Goal: Task Accomplishment & Management: Manage account settings

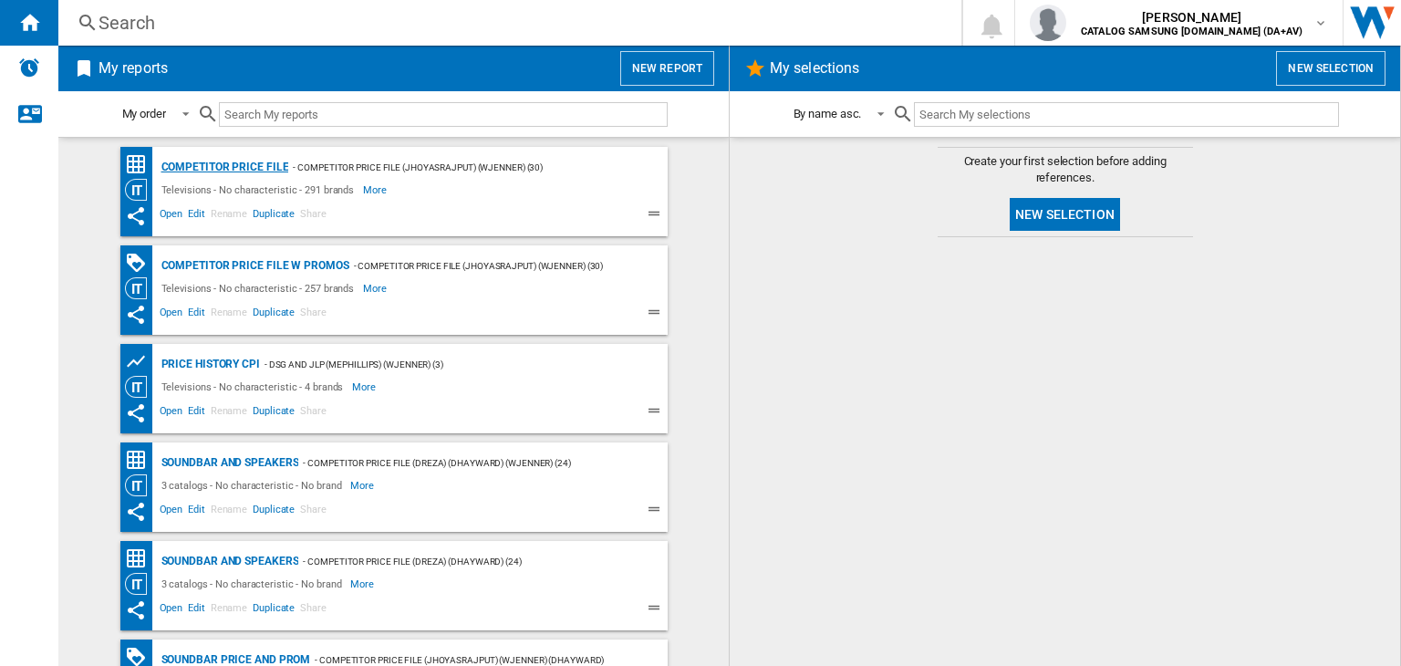
click at [230, 163] on div "Competitor price file" at bounding box center [223, 167] width 132 height 23
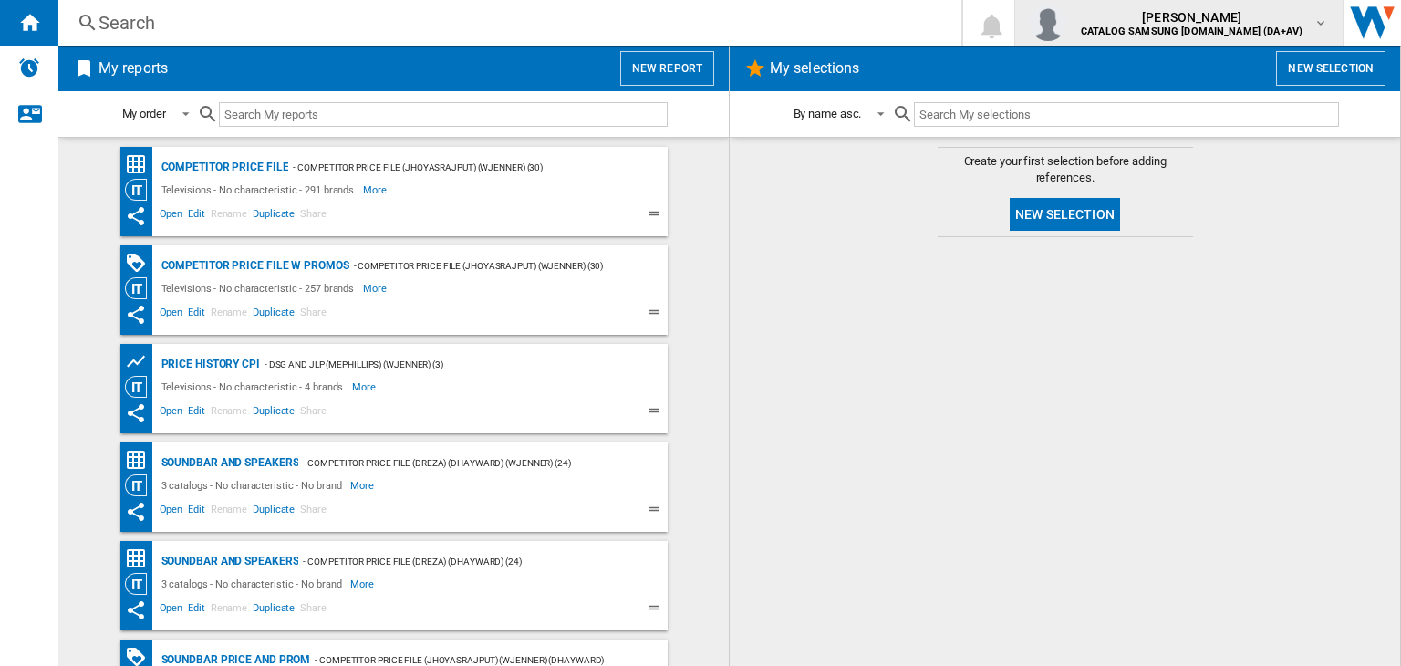
click at [1290, 30] on b "CATALOG SAMSUNG [DOMAIN_NAME] (DA+AV)" at bounding box center [1192, 32] width 222 height 12
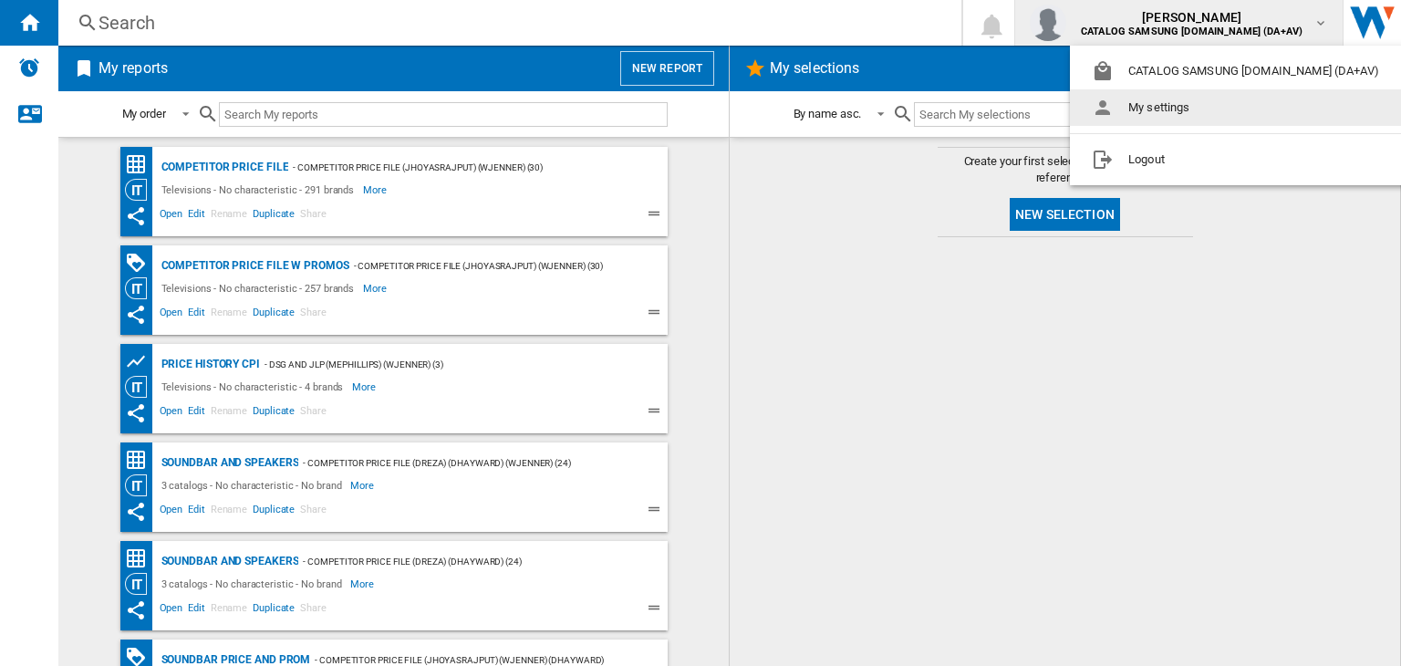
click at [781, 225] on md-backdrop at bounding box center [700, 333] width 1401 height 666
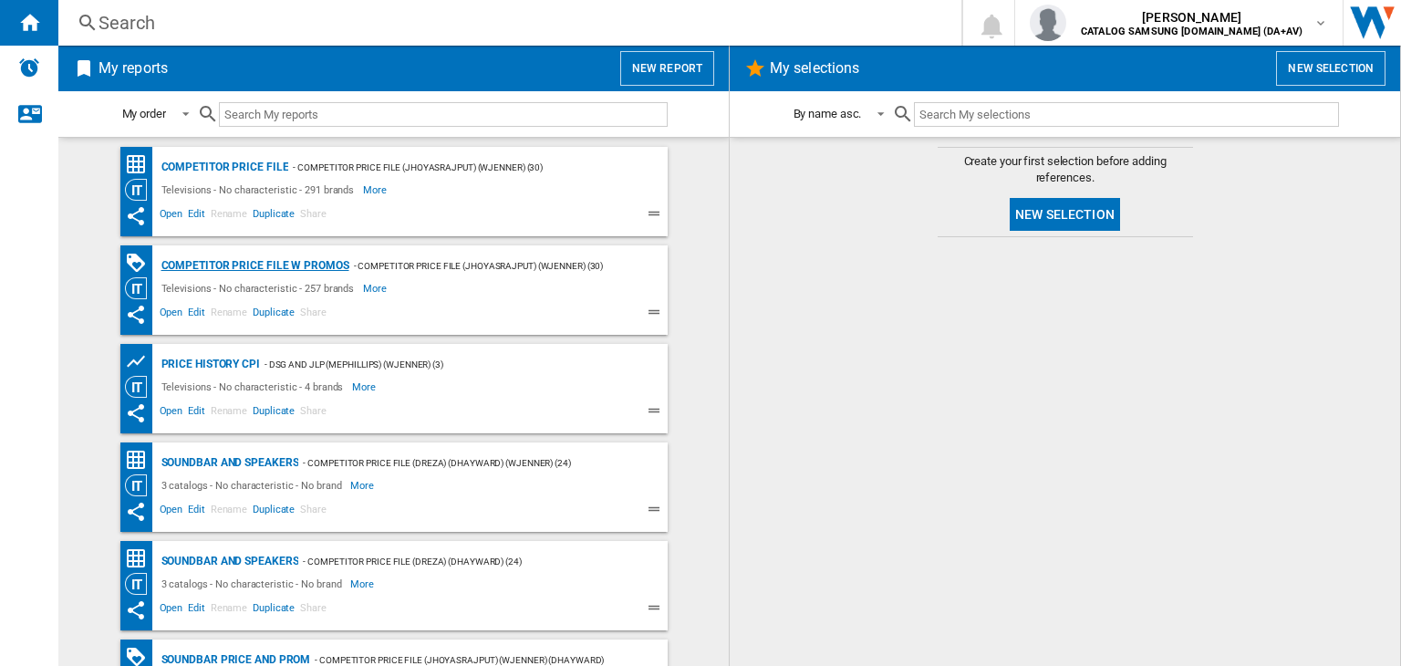
click at [289, 264] on div "Competitor price file w promos" at bounding box center [253, 266] width 192 height 23
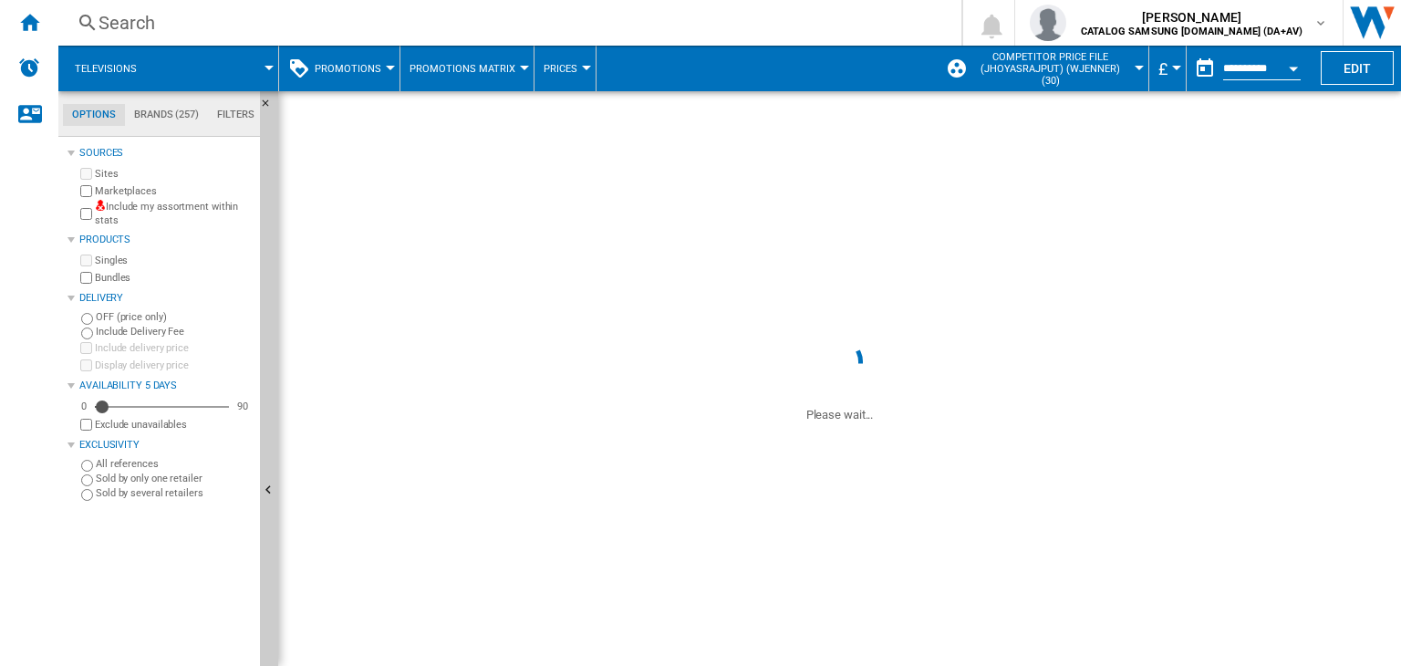
click at [1138, 68] on div at bounding box center [1139, 68] width 9 height 5
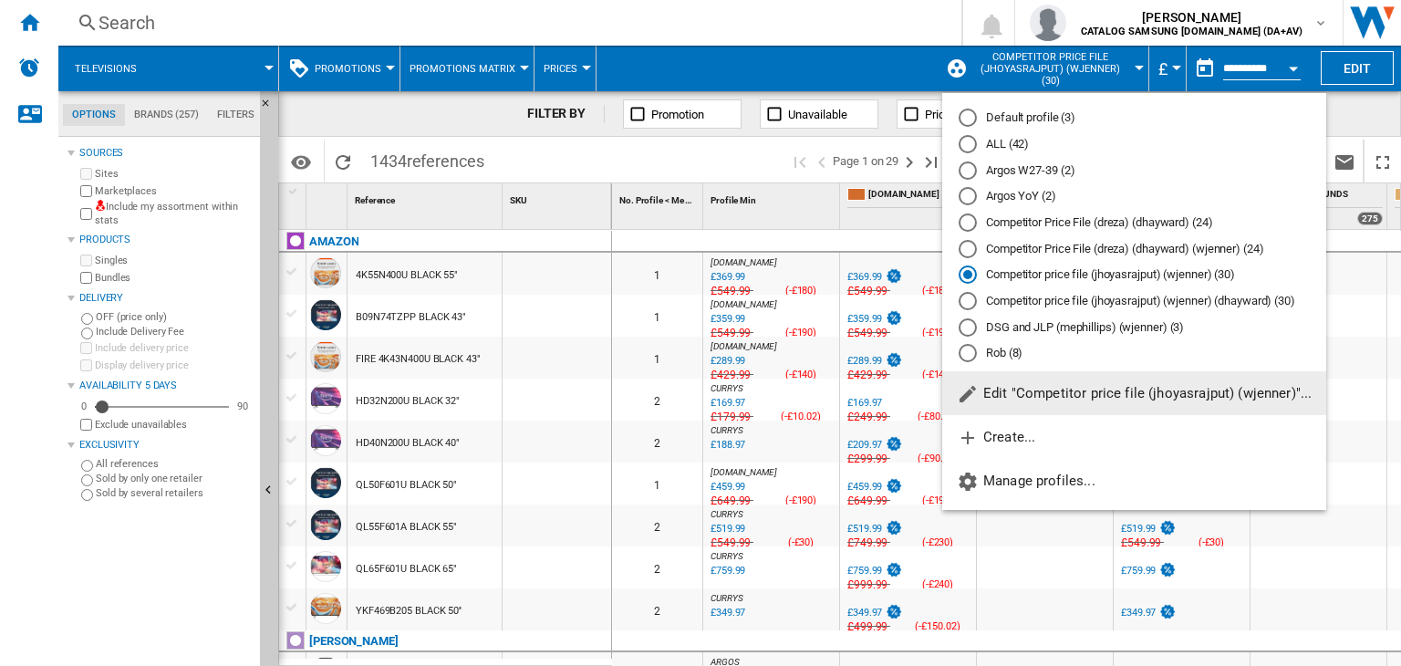
click at [1133, 65] on md-backdrop at bounding box center [700, 333] width 1401 height 666
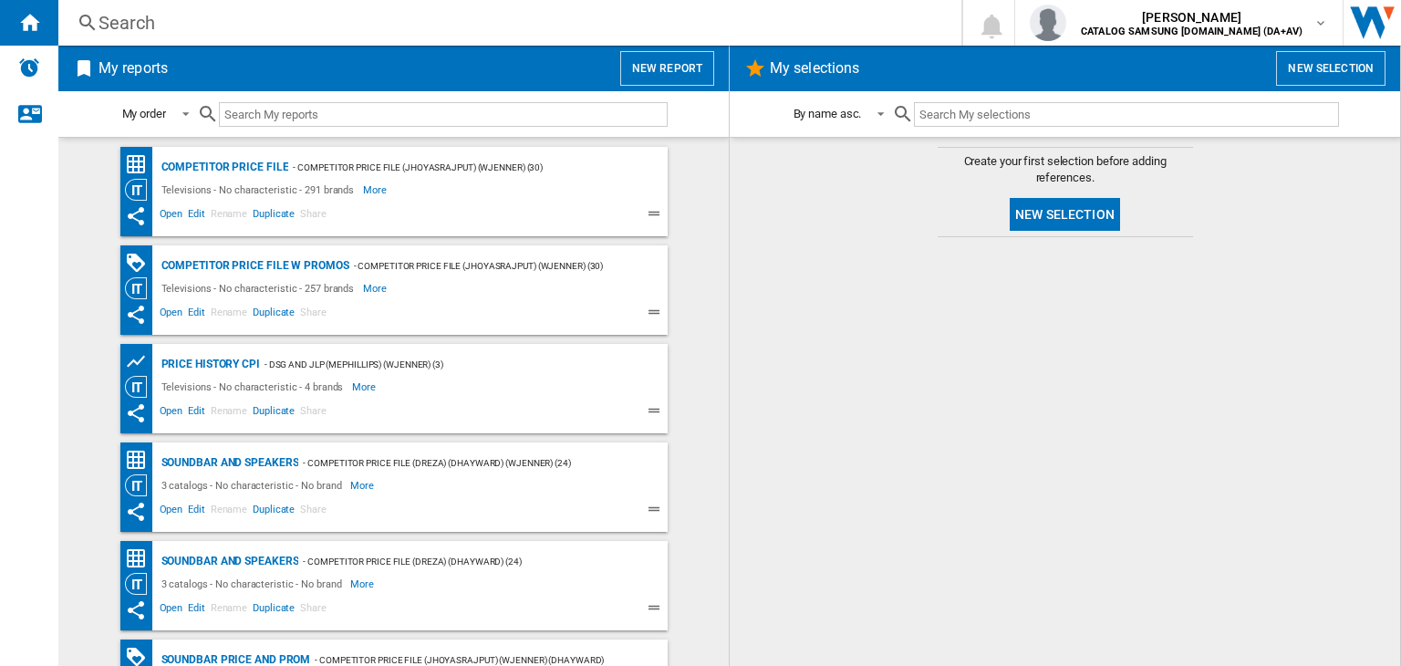
drag, startPoint x: 227, startPoint y: 268, endPoint x: 88, endPoint y: 302, distance: 143.6
click at [88, 302] on wk-bookmarked-report "Competitor price file w promos - Competitor price file (jhoyasrajput) (wjenner)…" at bounding box center [394, 289] width 634 height 89
click at [365, 287] on span "More" at bounding box center [376, 288] width 26 height 22
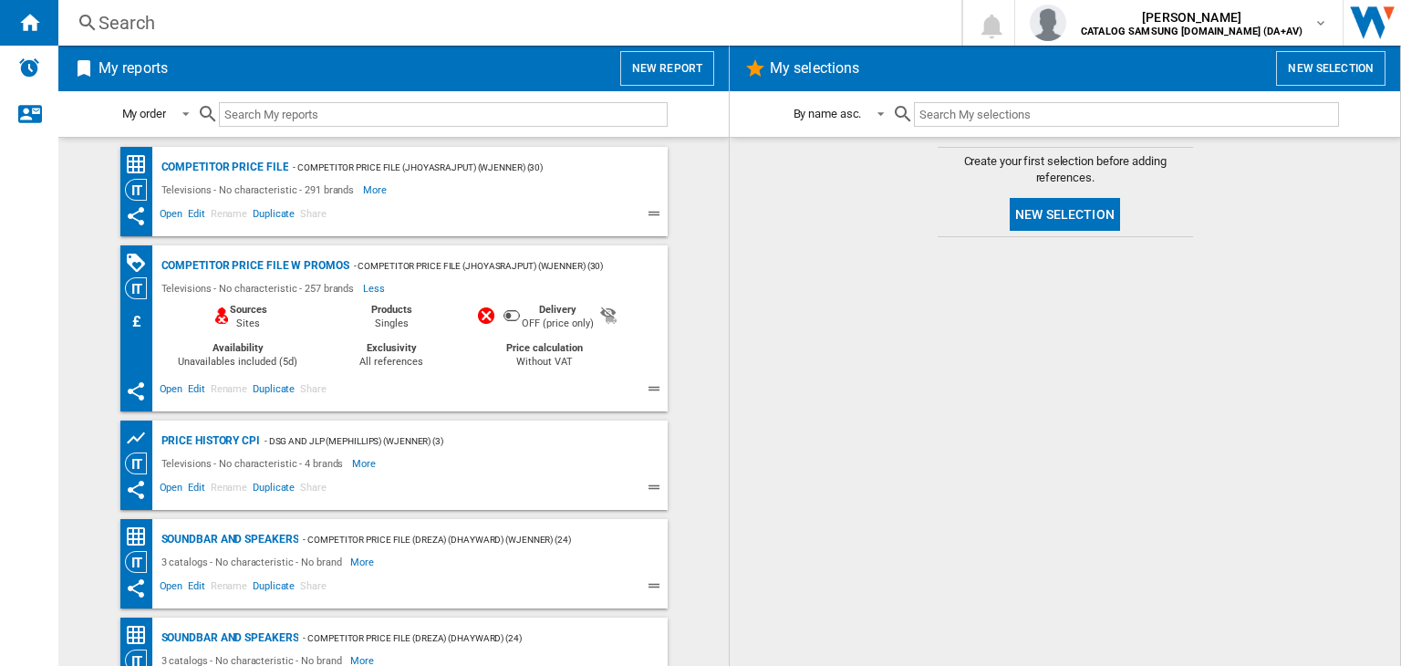
click at [535, 263] on div "- Competitor price file (jhoyasrajput) (wjenner) (30)" at bounding box center [490, 266] width 282 height 23
click at [580, 264] on div "- Competitor price file (jhoyasrajput) (wjenner) (30)" at bounding box center [490, 266] width 282 height 23
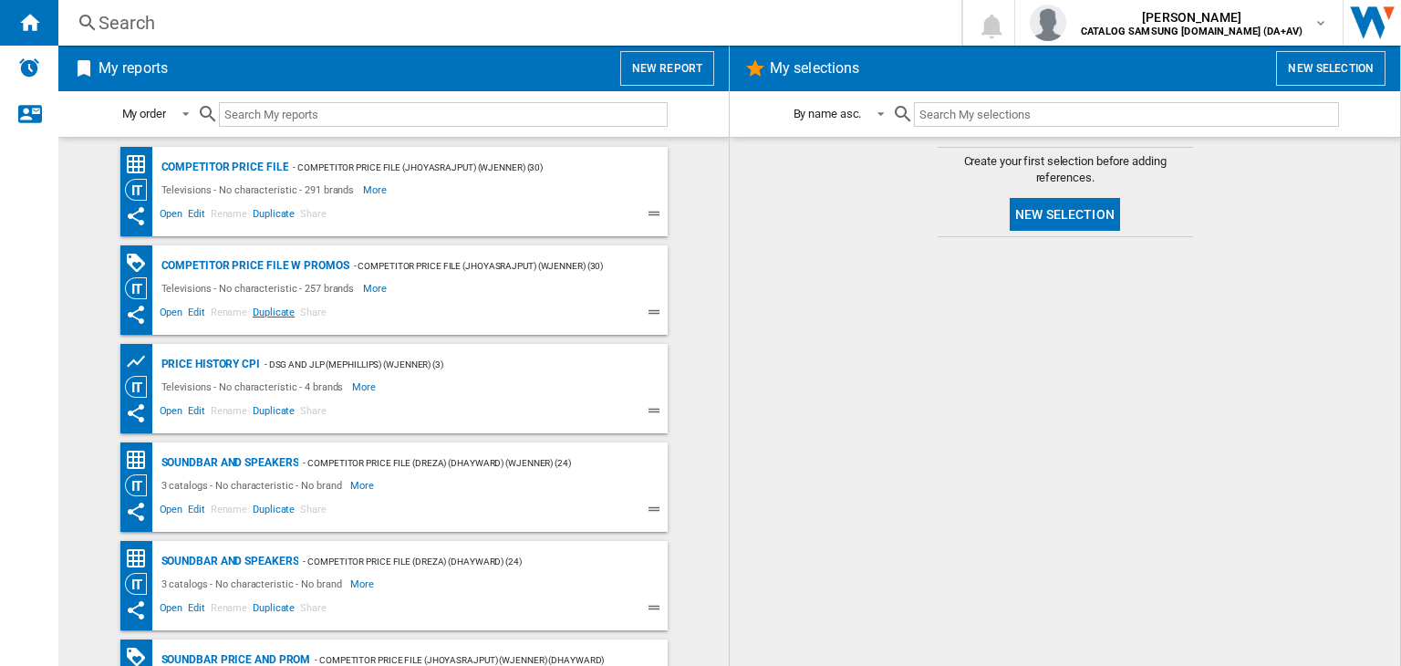
click at [277, 317] on span "Duplicate" at bounding box center [273, 315] width 47 height 22
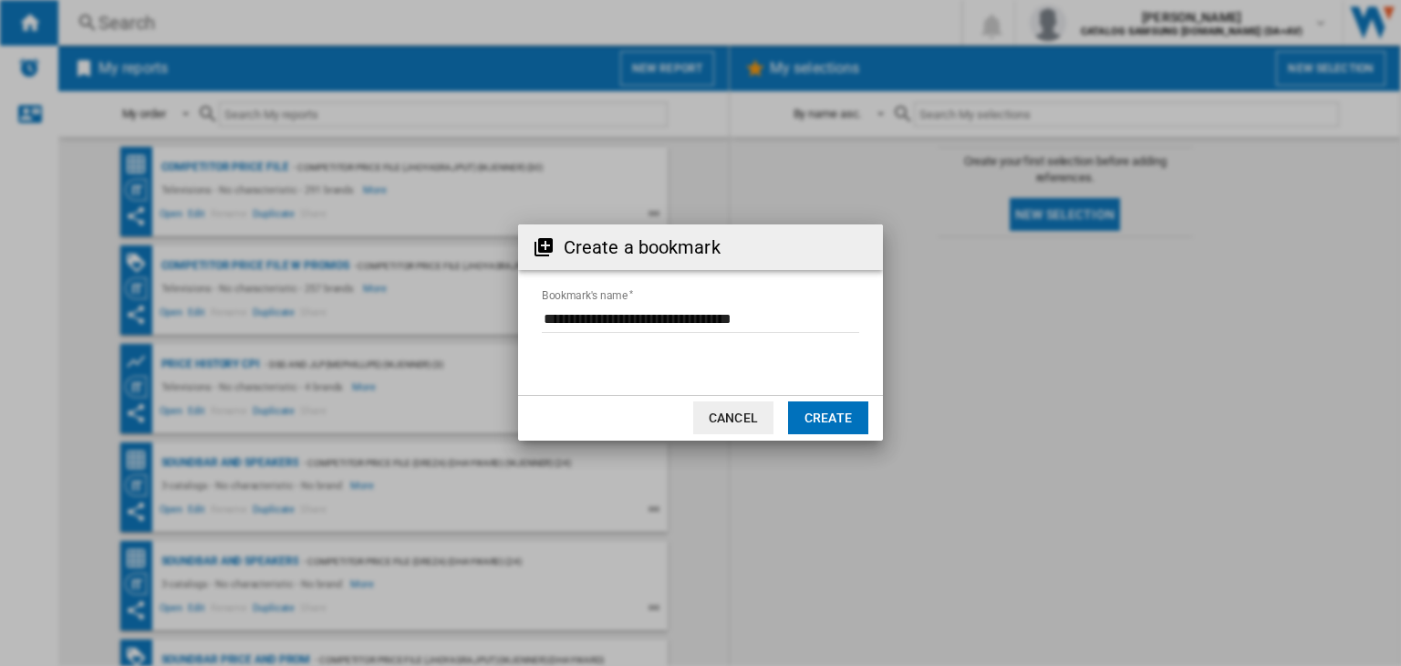
click at [757, 321] on input "Bookmark's name" at bounding box center [700, 319] width 317 height 27
type input "**********"
click at [806, 411] on button "Create" at bounding box center [828, 417] width 80 height 33
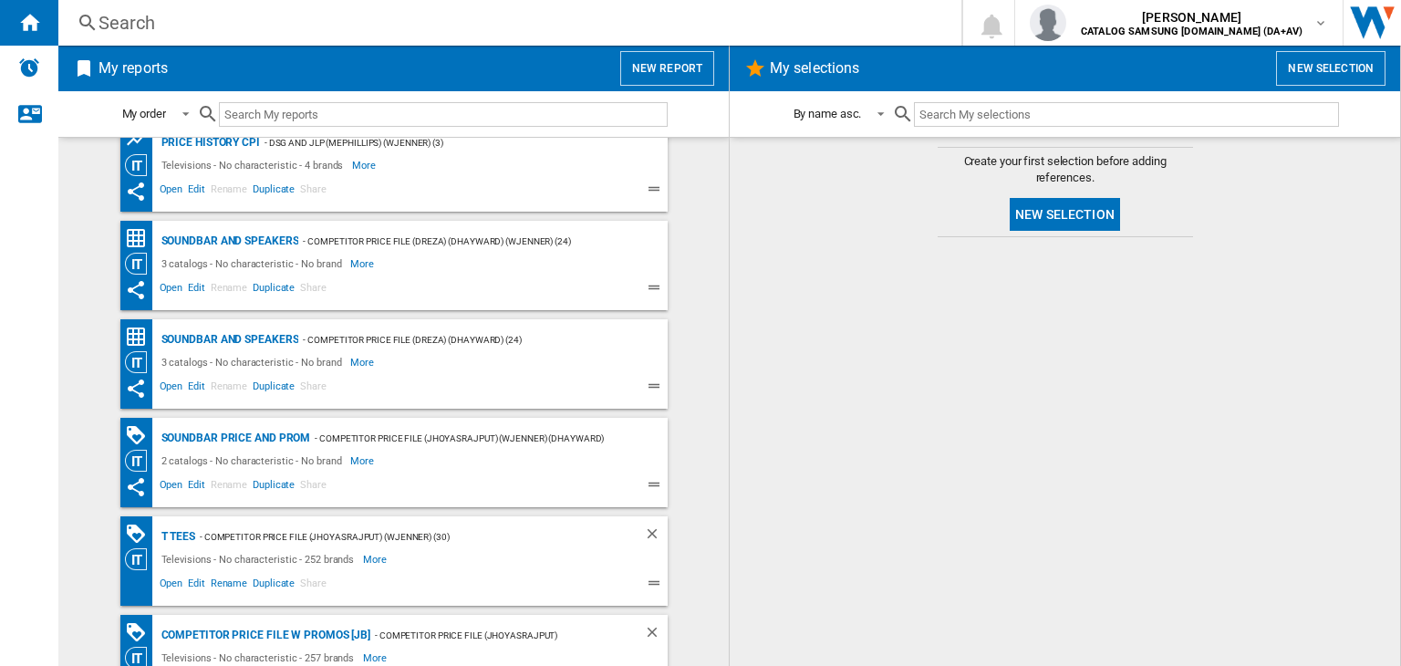
scroll to position [259, 0]
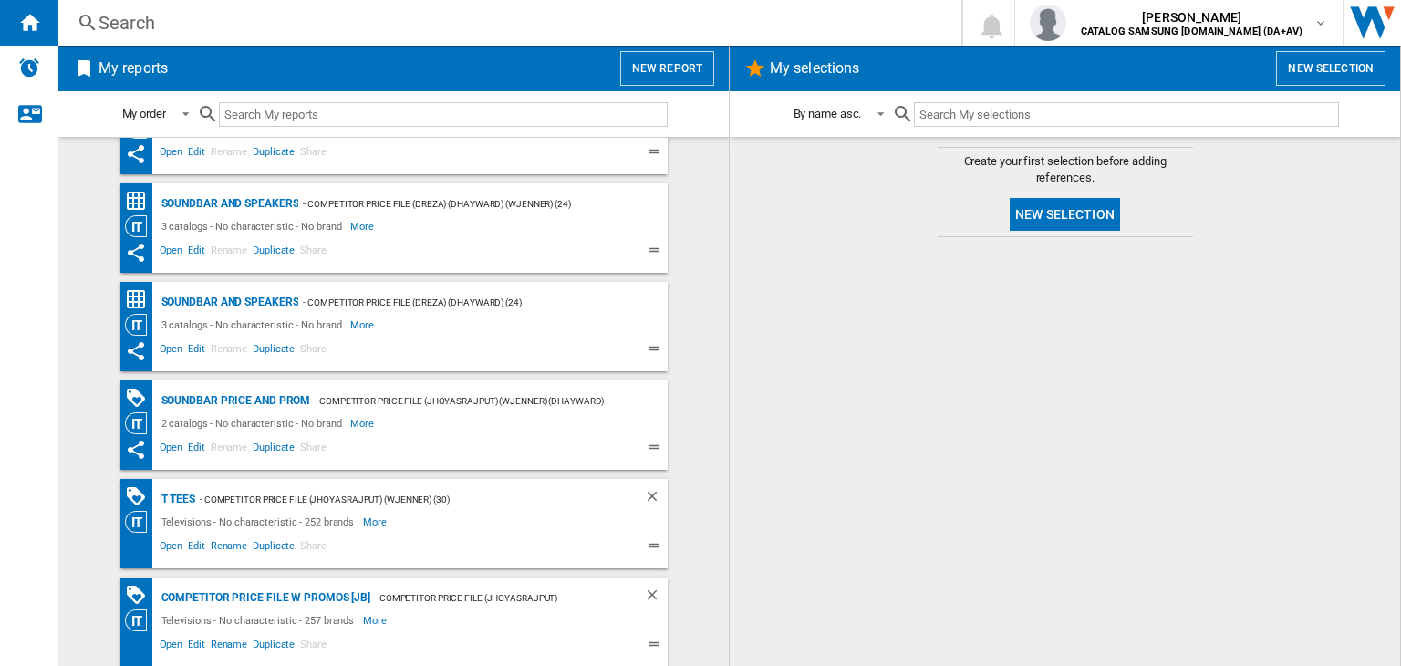
click at [307, 643] on span "Share" at bounding box center [313, 647] width 32 height 22
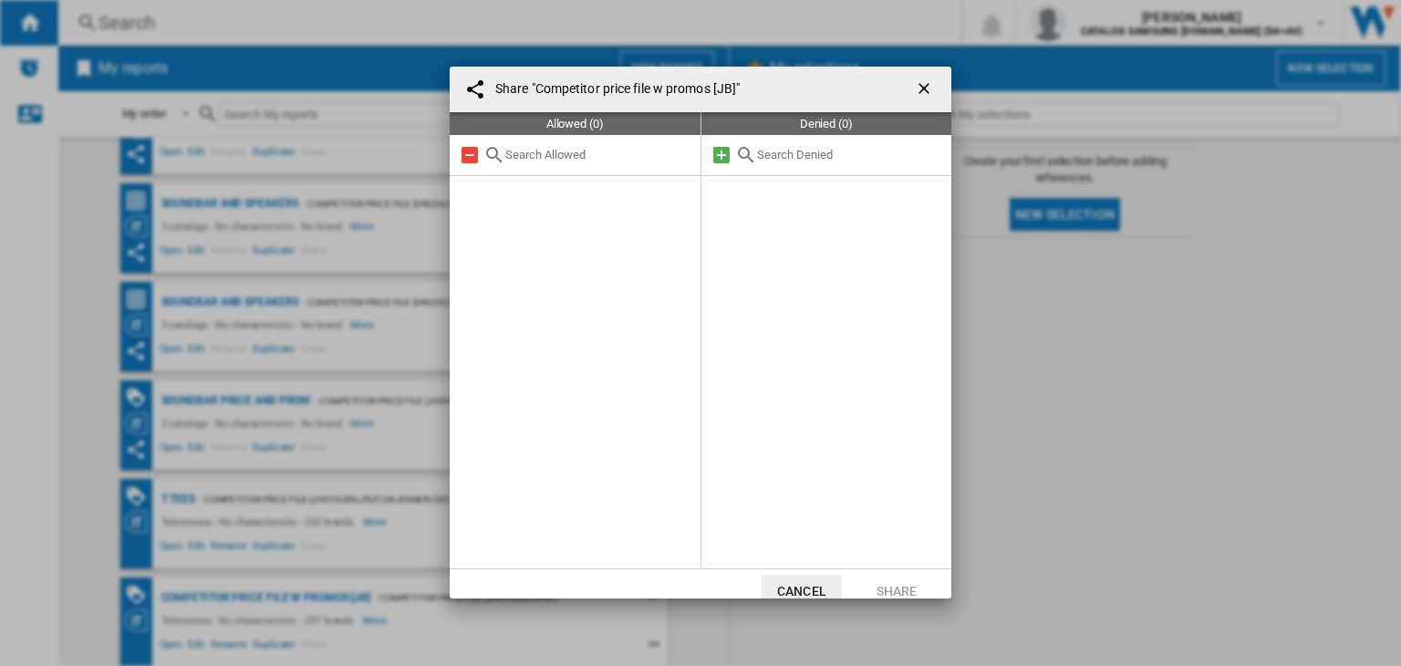
click at [556, 158] on input "text" at bounding box center [598, 155] width 186 height 14
type input "k"
click at [779, 577] on button "Cancel" at bounding box center [802, 591] width 80 height 33
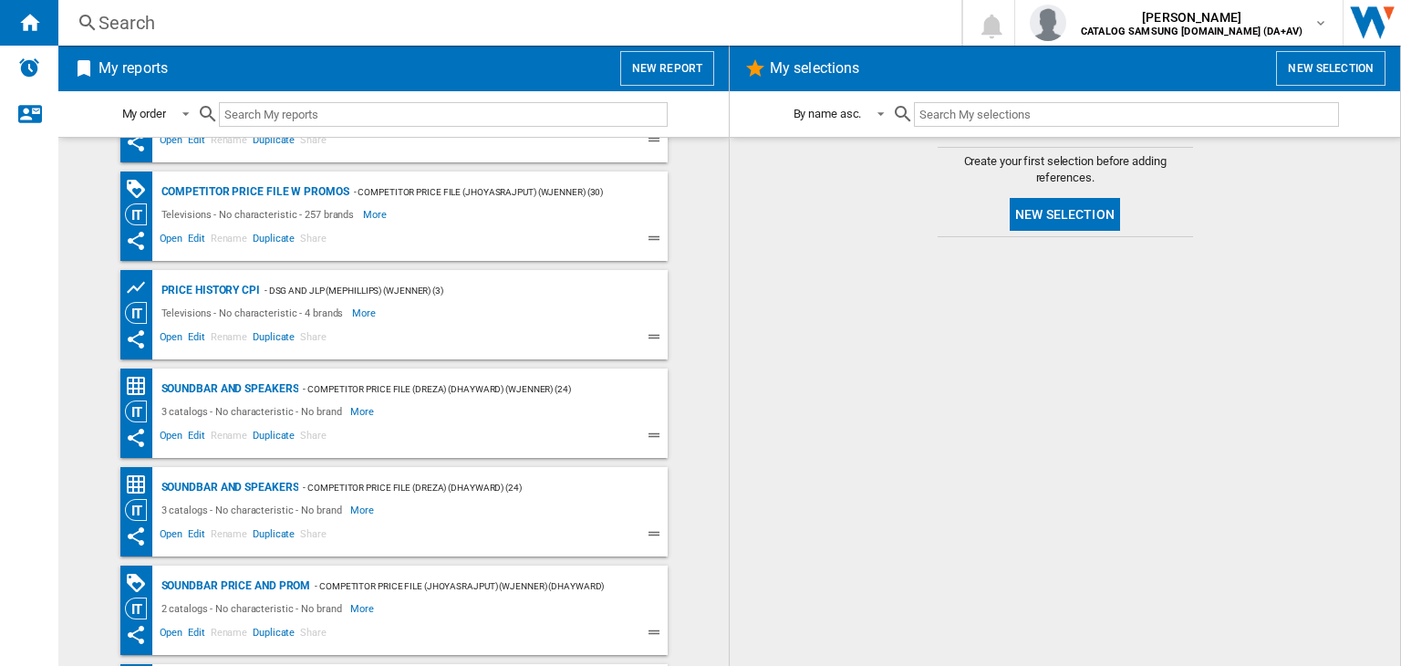
scroll to position [0, 0]
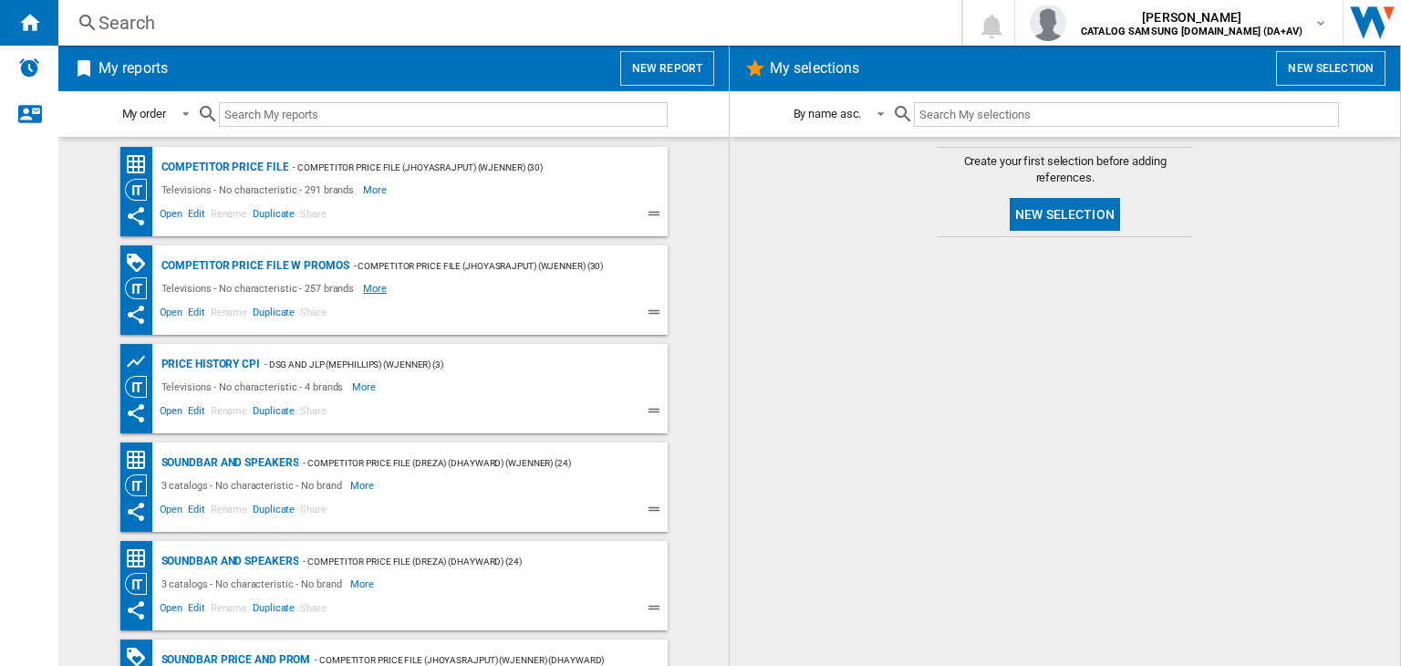
click at [363, 290] on span "More" at bounding box center [376, 288] width 26 height 22
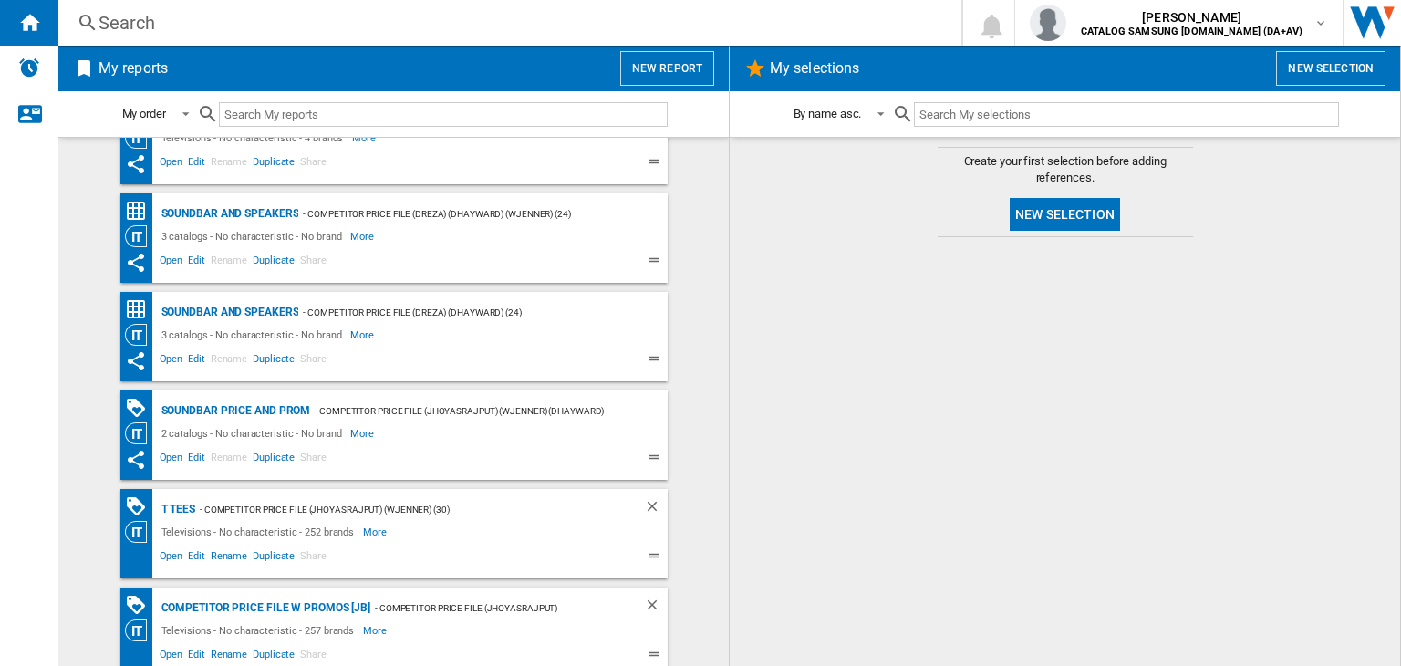
scroll to position [336, 0]
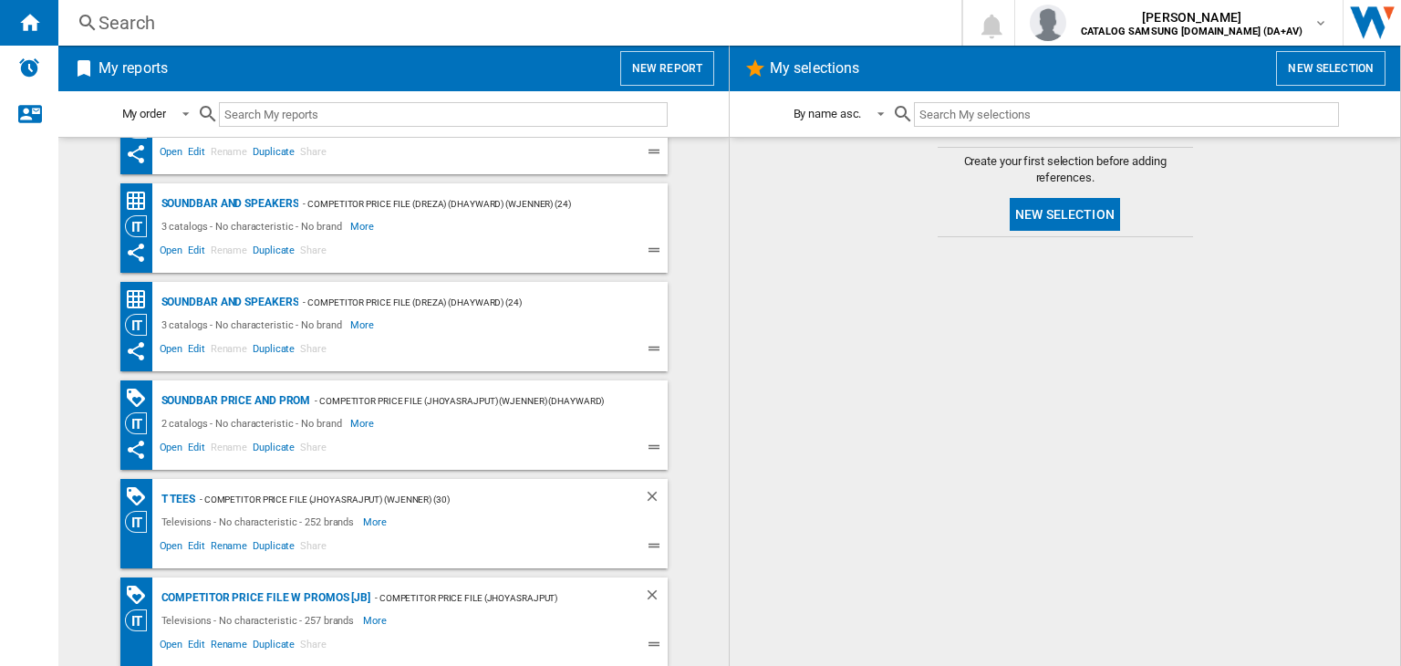
click at [310, 643] on span "Share" at bounding box center [313, 647] width 32 height 22
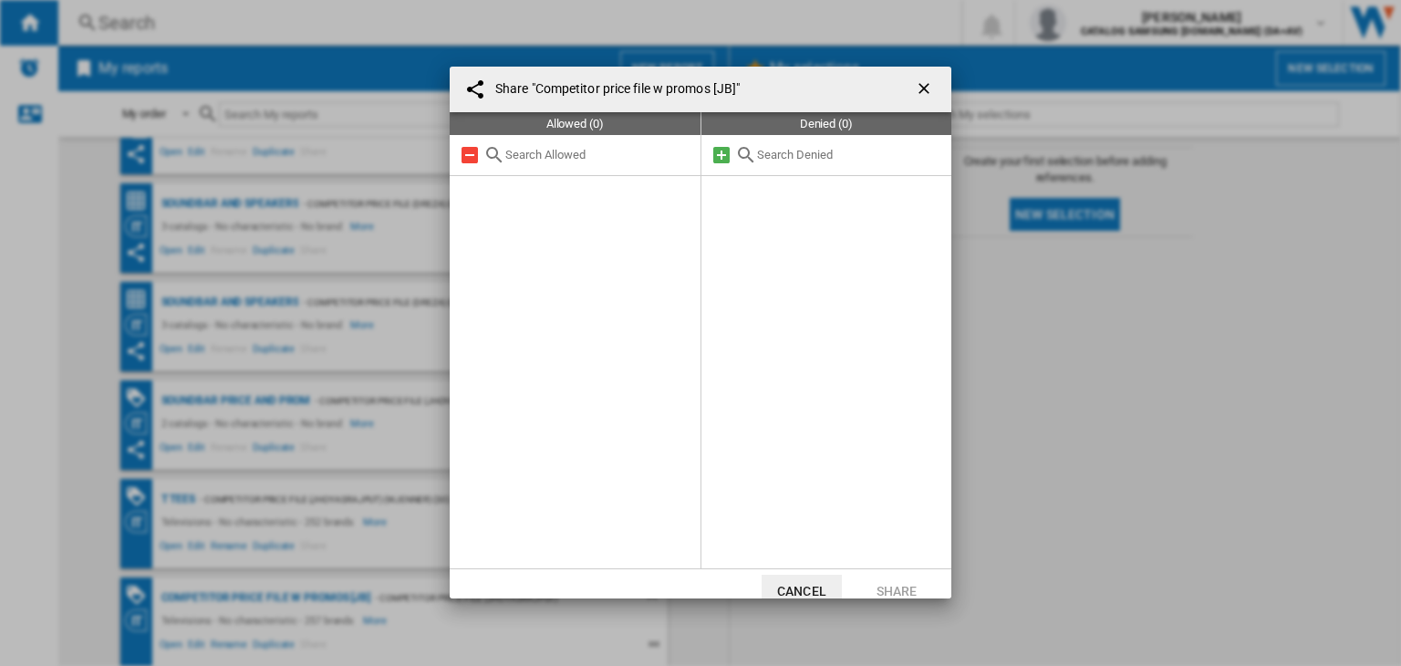
click at [714, 159] on md-icon at bounding box center [722, 155] width 22 height 22
click at [473, 160] on md-icon at bounding box center [470, 155] width 22 height 22
click at [589, 154] on input "text" at bounding box center [598, 155] width 186 height 14
click at [927, 88] on ng-md-icon "getI18NText('BUTTONS.CLOSE_DIALOG')" at bounding box center [926, 90] width 22 height 22
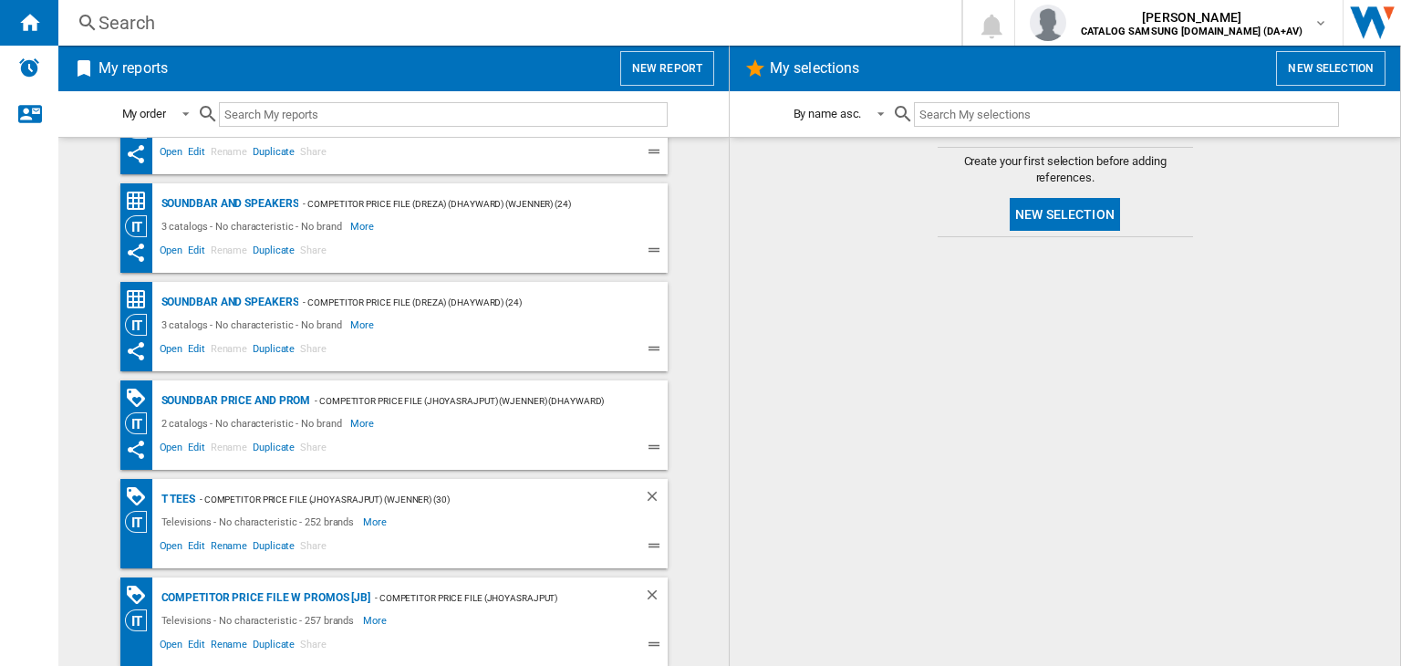
click at [306, 545] on span "Share" at bounding box center [313, 548] width 32 height 22
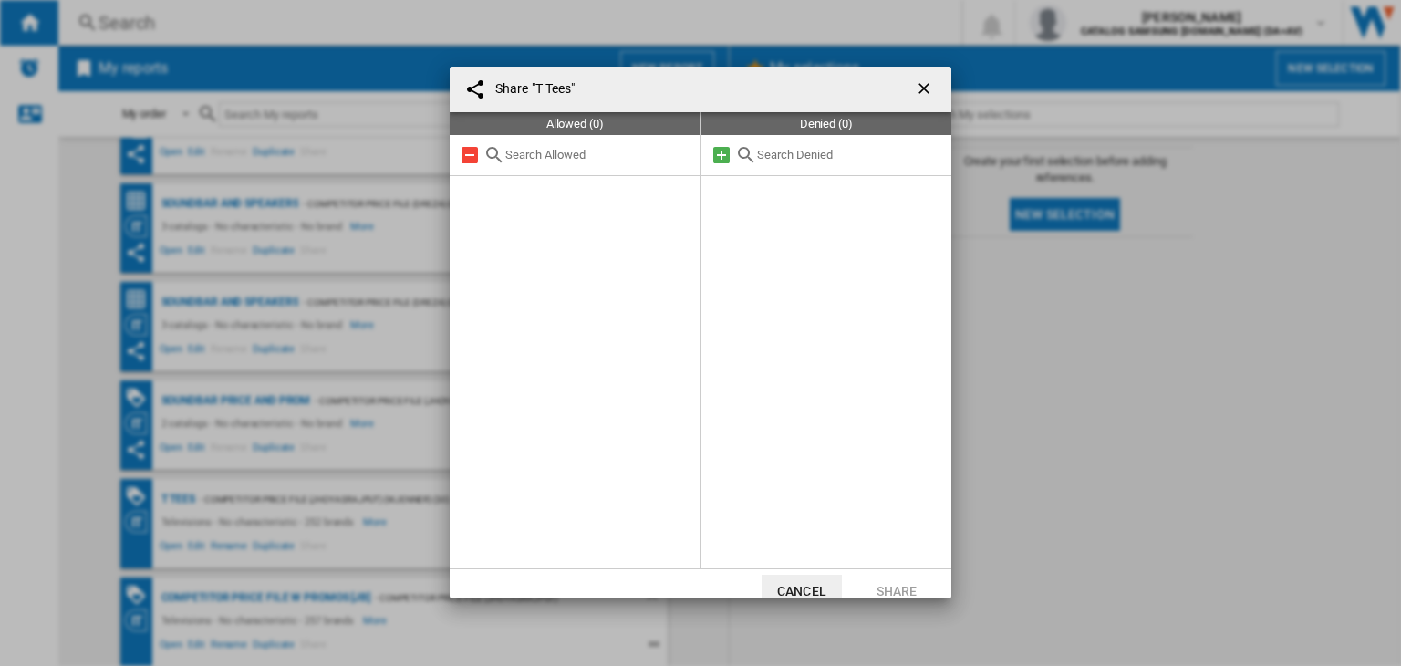
click at [383, 372] on div "Share "T Tees" Allowed (0) Denied (0) Cancel Share" at bounding box center [700, 332] width 1401 height 665
click at [794, 581] on button "Cancel" at bounding box center [802, 591] width 80 height 33
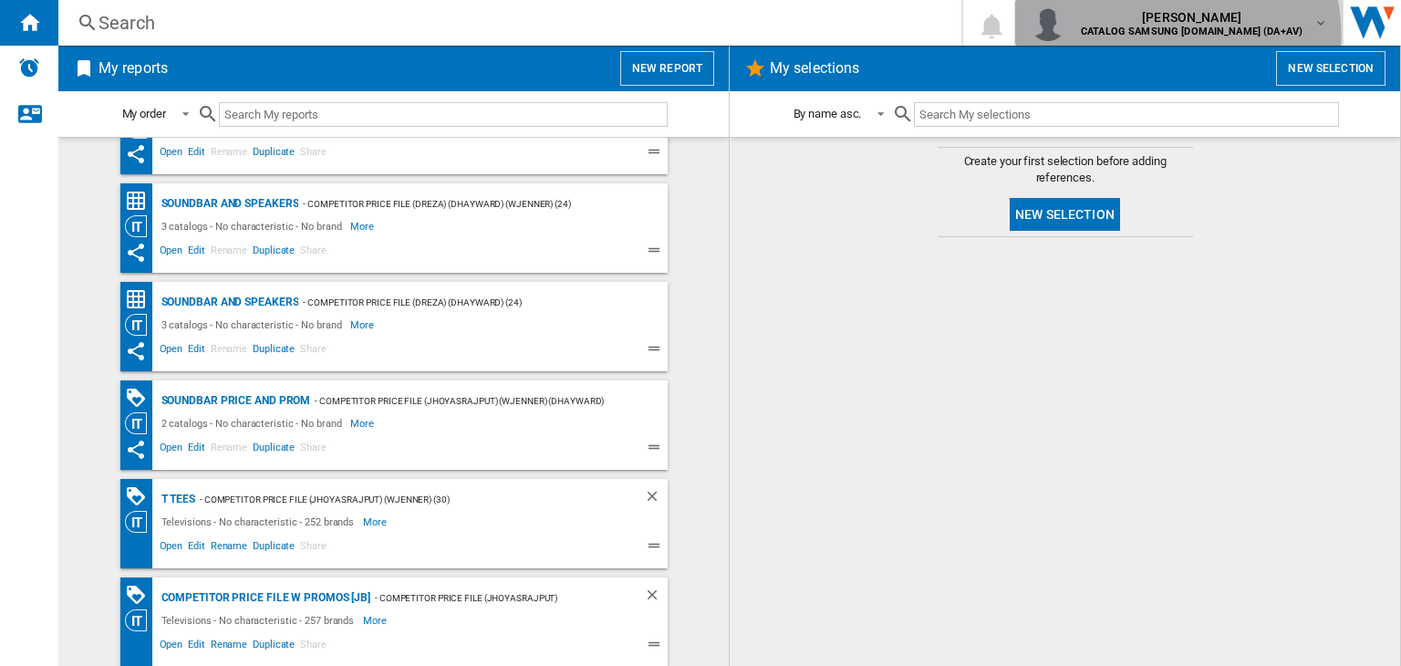
click at [1232, 34] on b "CATALOG SAMSUNG [DOMAIN_NAME] (DA+AV)" at bounding box center [1192, 32] width 222 height 12
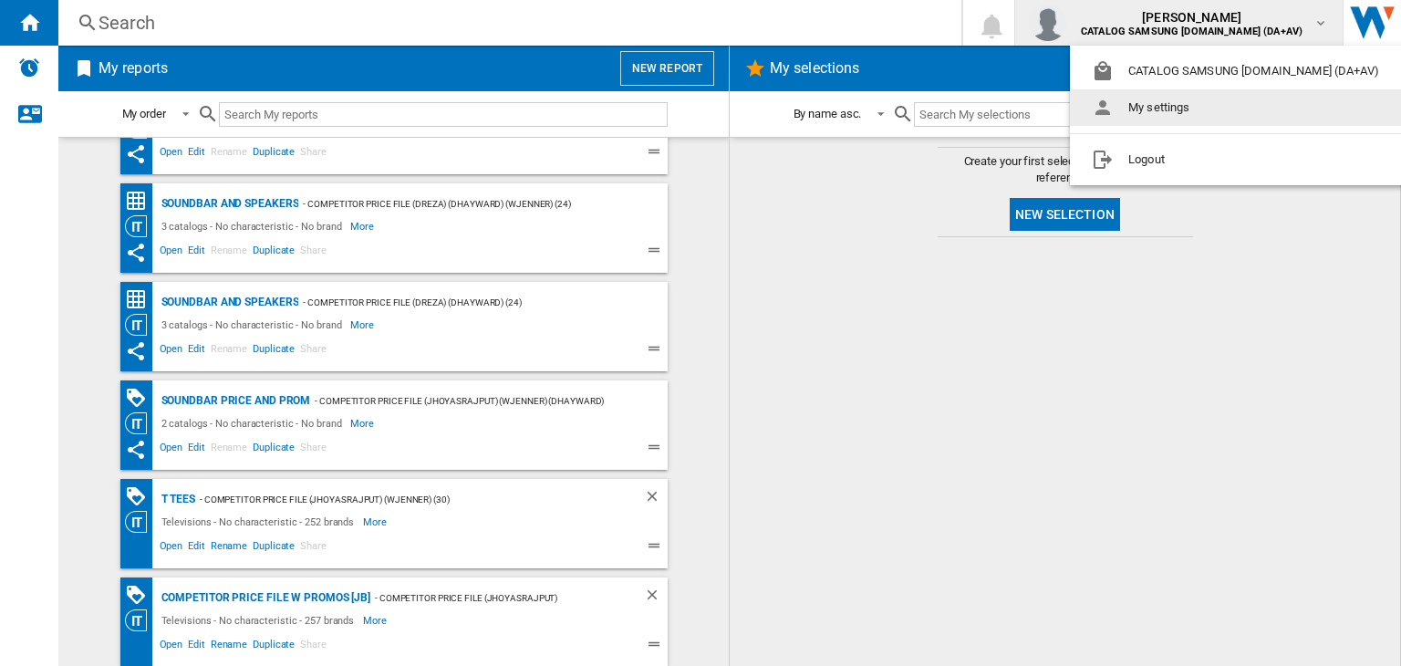
click at [857, 351] on md-backdrop at bounding box center [700, 333] width 1401 height 666
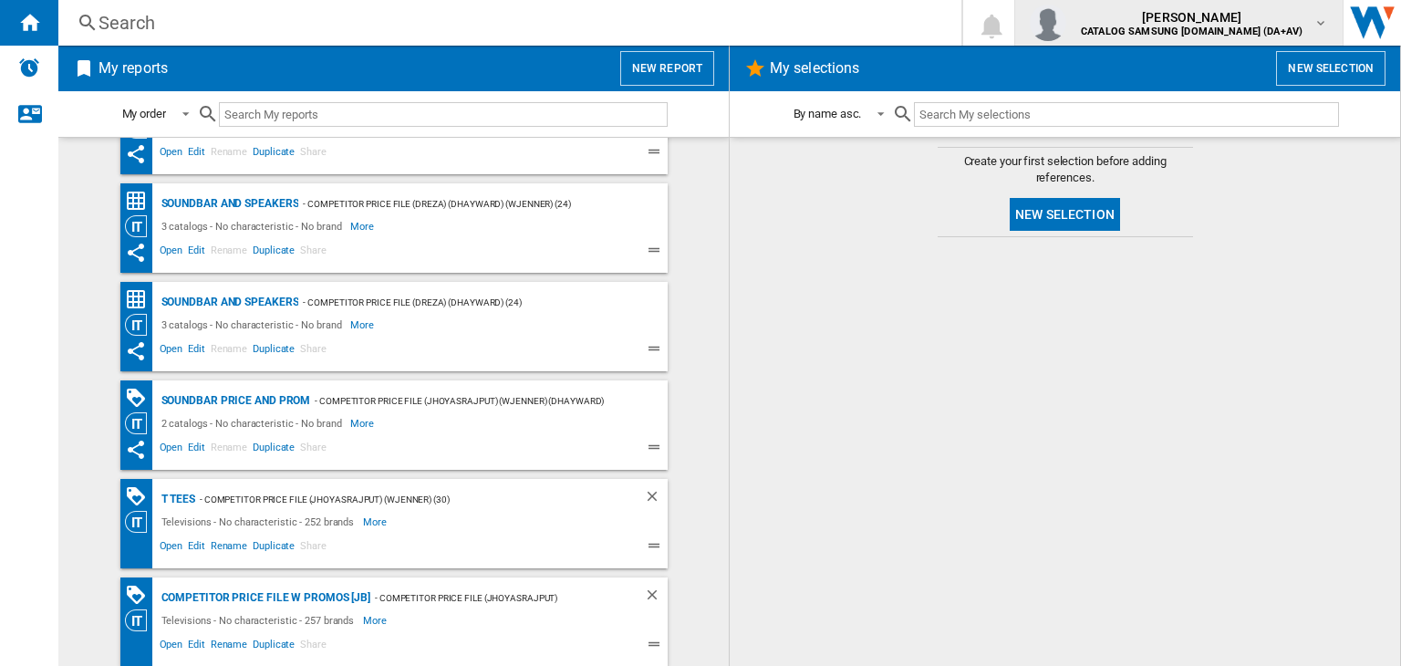
click at [1273, 16] on span "[PERSON_NAME]" at bounding box center [1192, 17] width 222 height 18
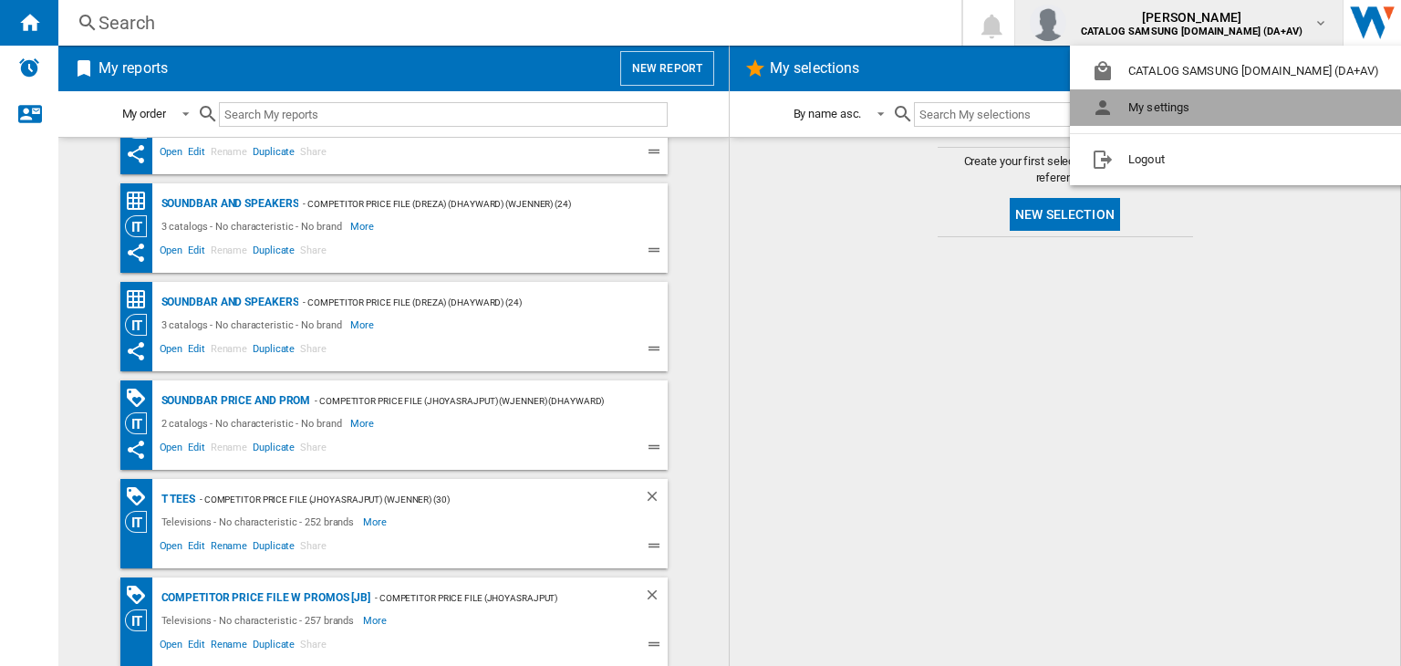
click at [1234, 118] on button "My settings" at bounding box center [1239, 107] width 338 height 36
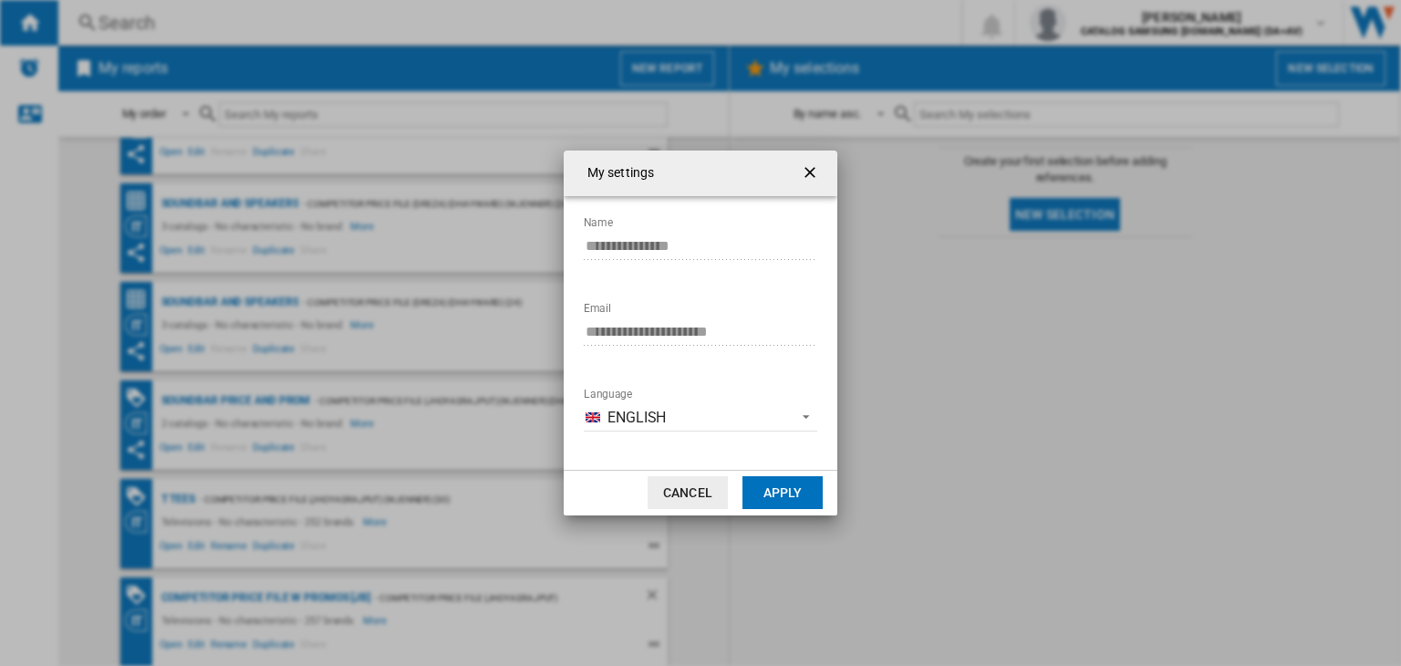
click at [700, 484] on button "Cancel" at bounding box center [688, 492] width 80 height 33
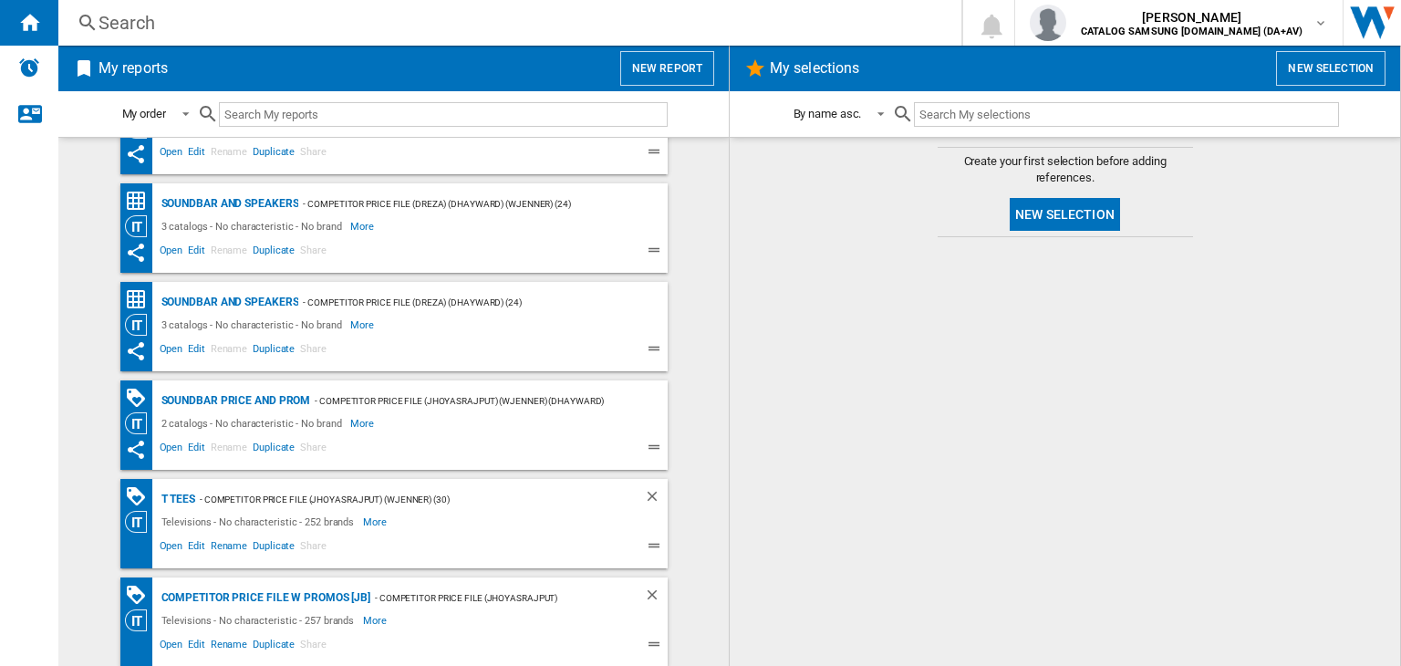
scroll to position [0, 0]
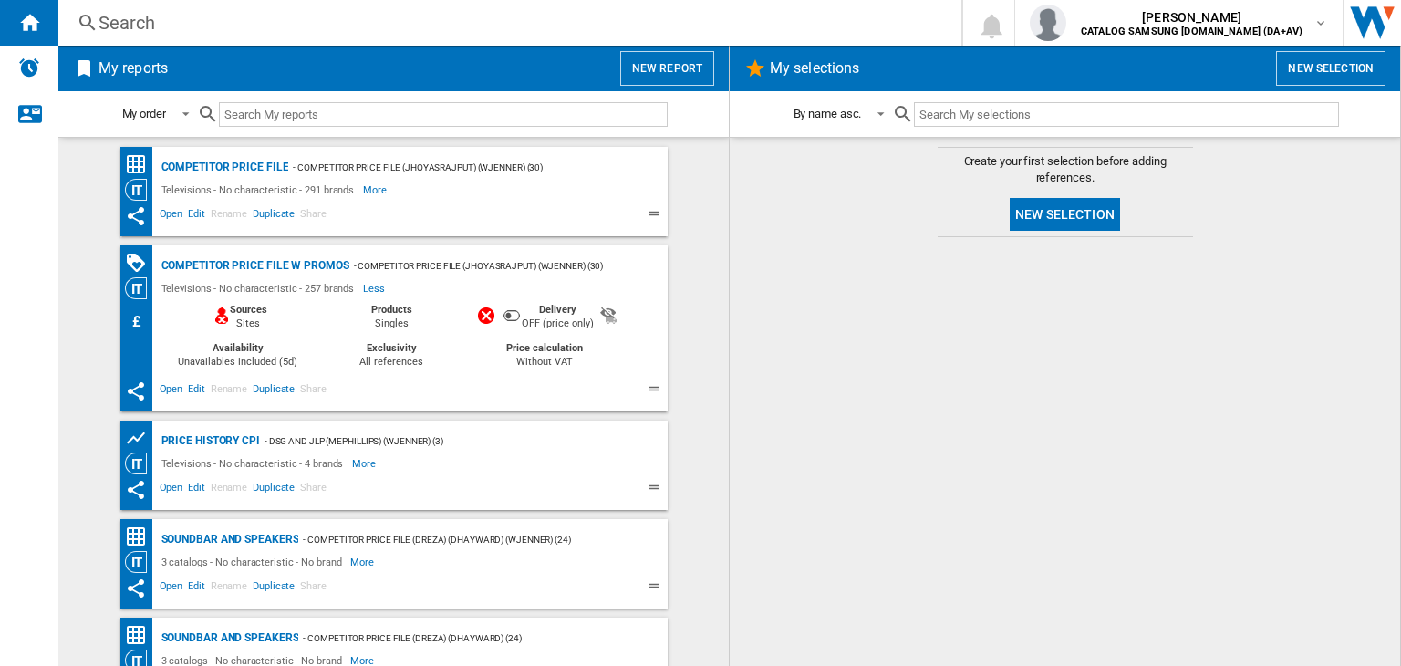
click at [589, 267] on div "- Competitor price file (jhoyasrajput) (wjenner) (30)" at bounding box center [490, 266] width 282 height 23
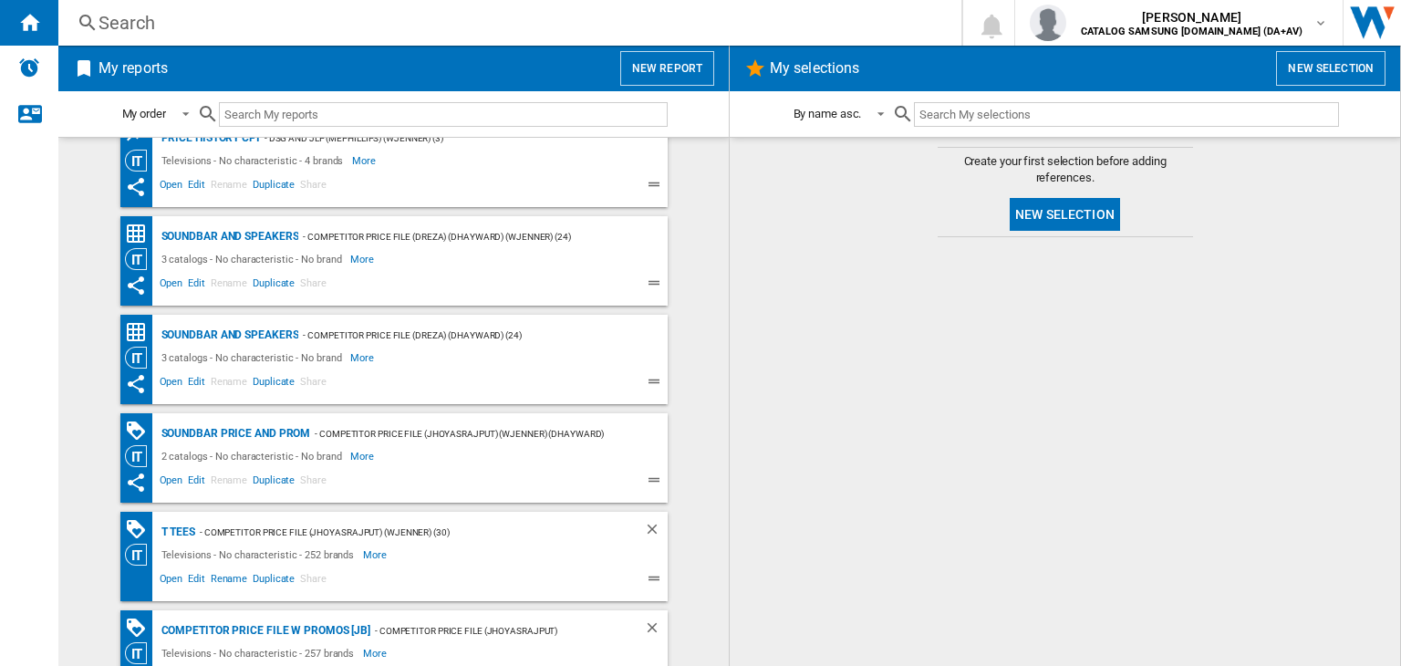
scroll to position [336, 0]
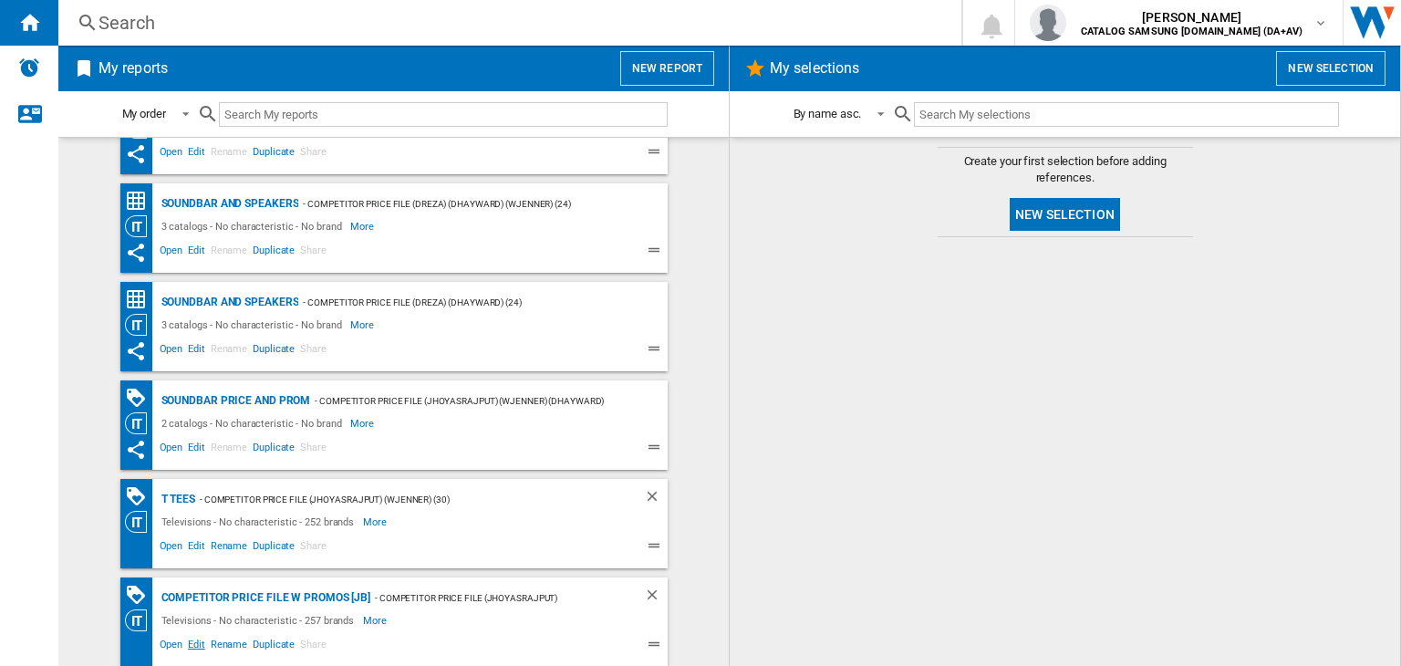
click at [186, 651] on span "Edit" at bounding box center [196, 647] width 23 height 22
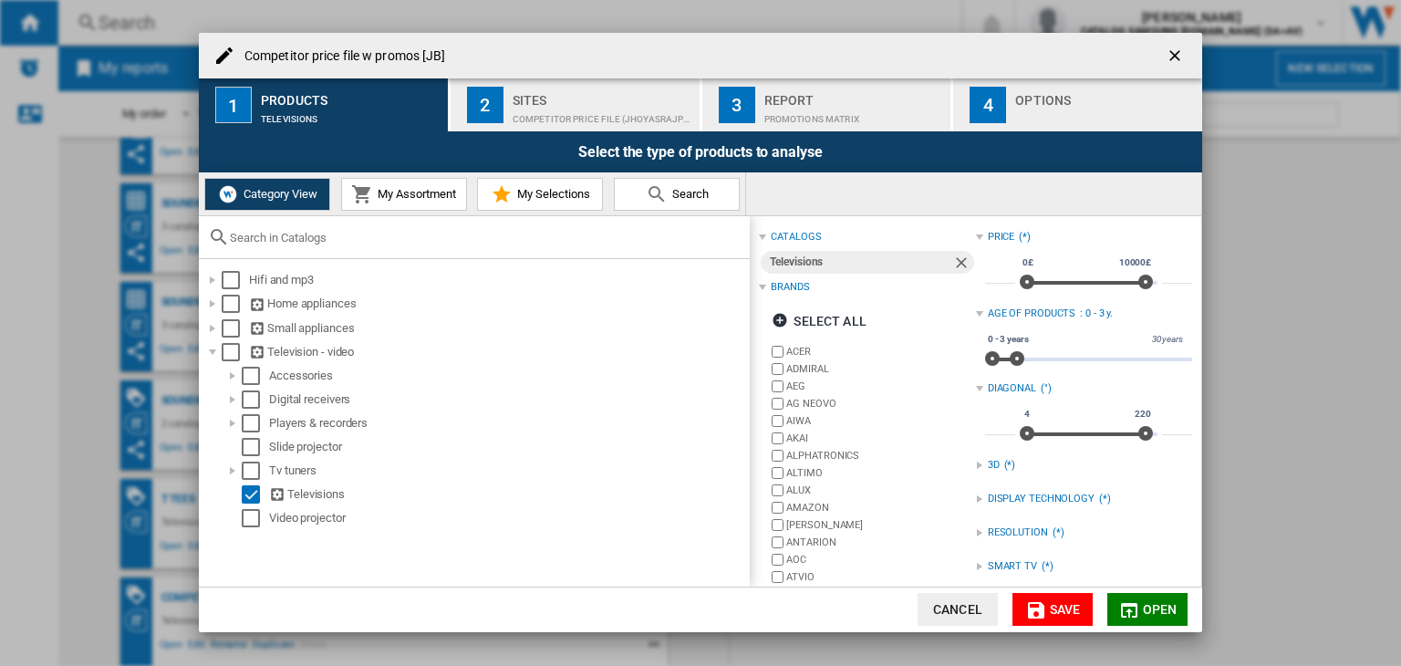
click at [971, 600] on button "Cancel" at bounding box center [958, 609] width 80 height 33
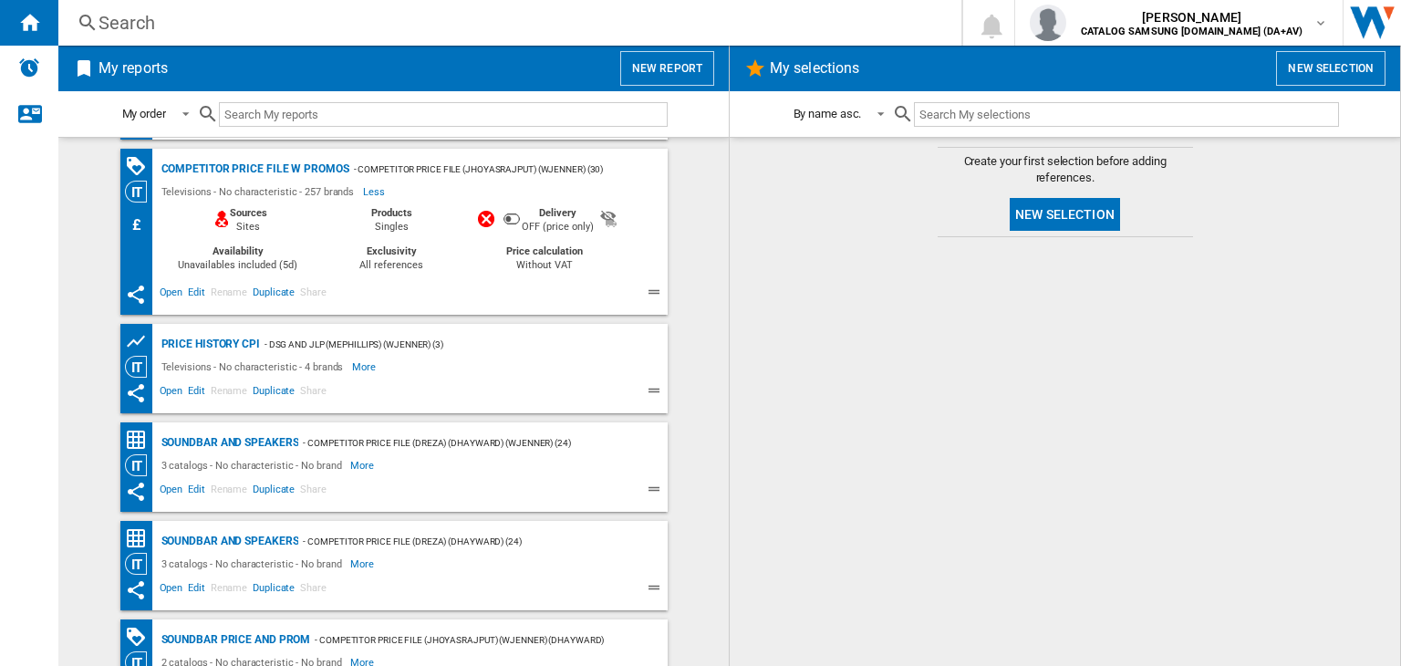
scroll to position [0, 0]
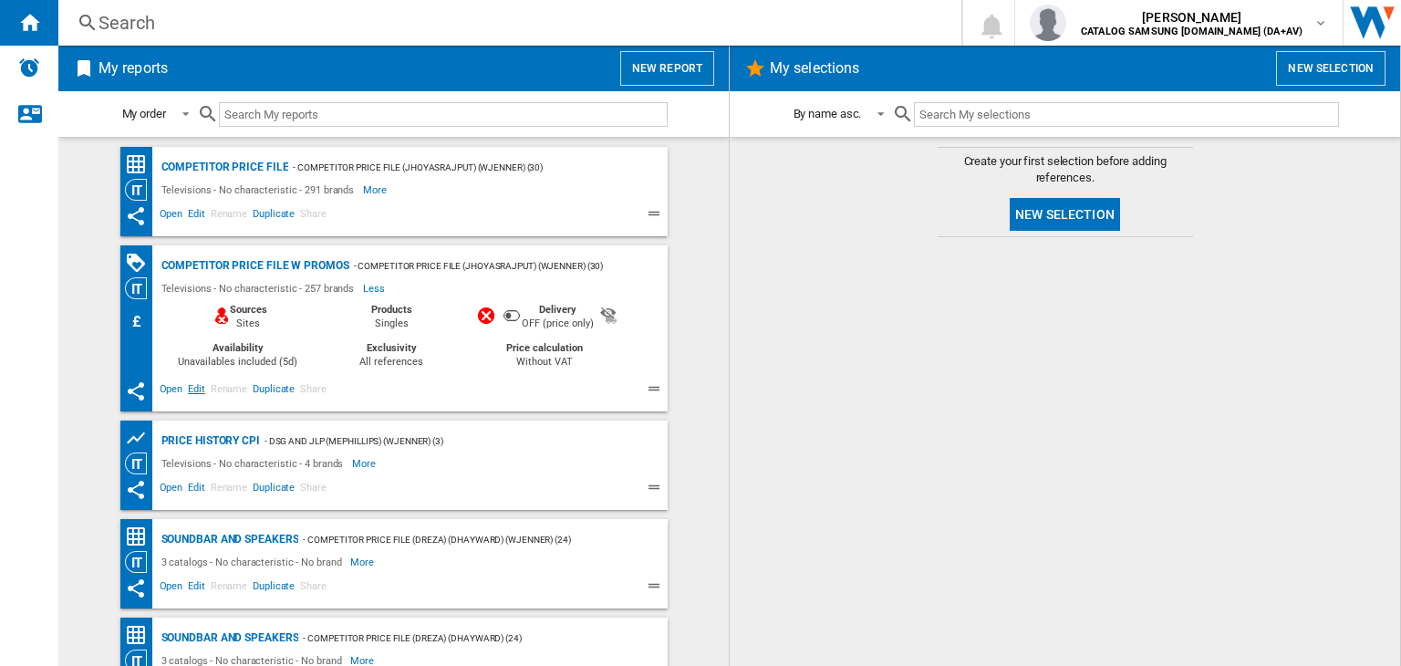
click at [194, 395] on span "Edit" at bounding box center [196, 391] width 23 height 22
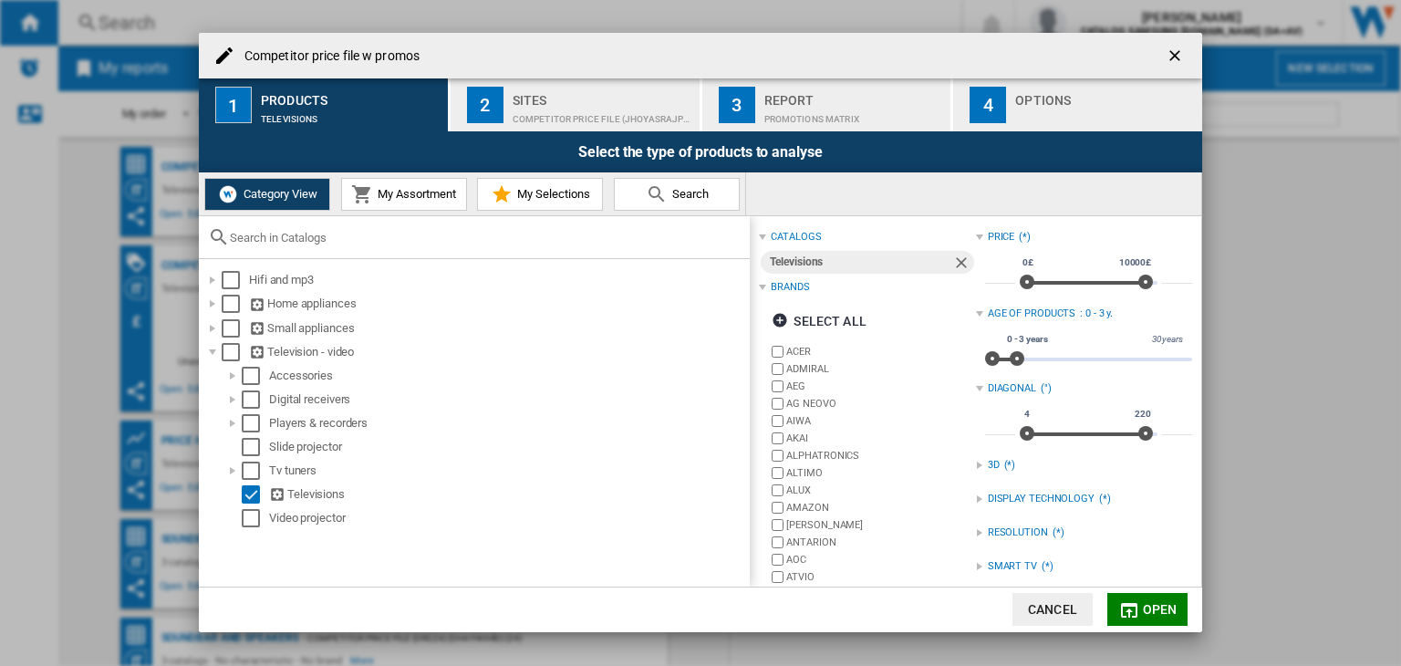
click at [562, 107] on div "Competitor price file (jhoyasrajput) (wjenner) (30)" at bounding box center [603, 114] width 180 height 19
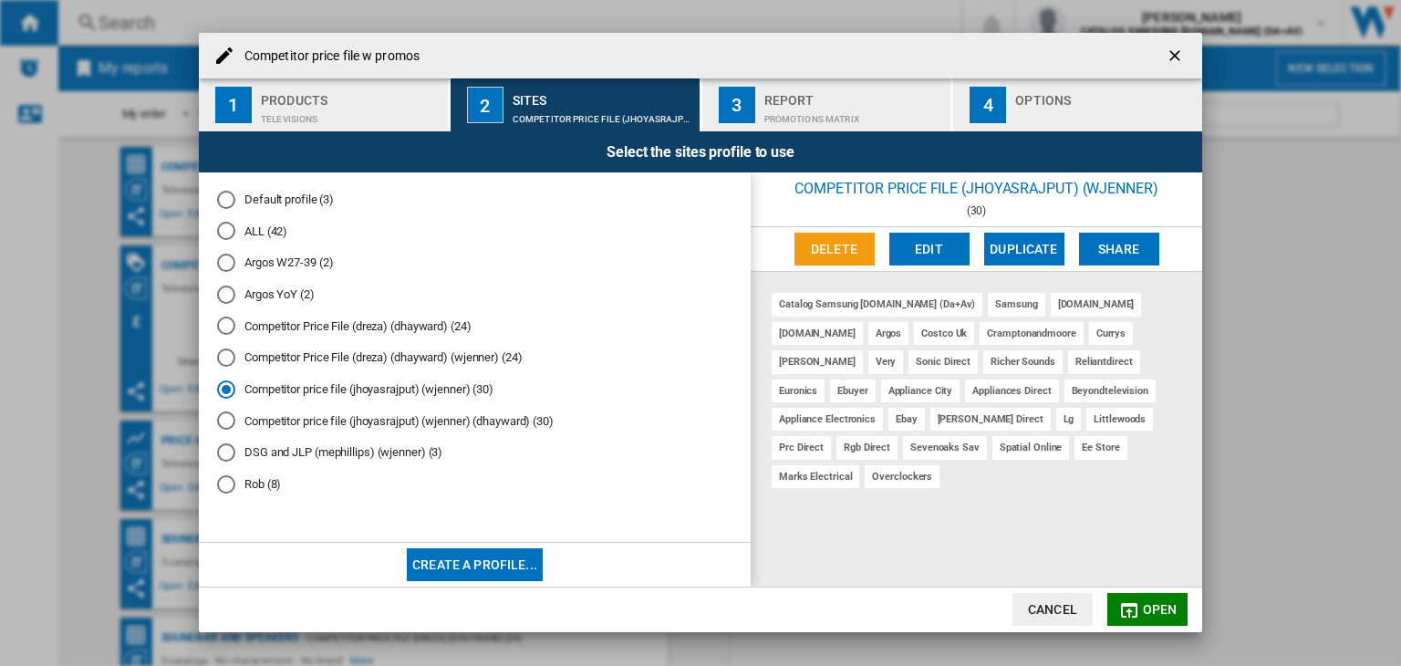
click at [1065, 613] on button "Cancel" at bounding box center [1053, 609] width 80 height 33
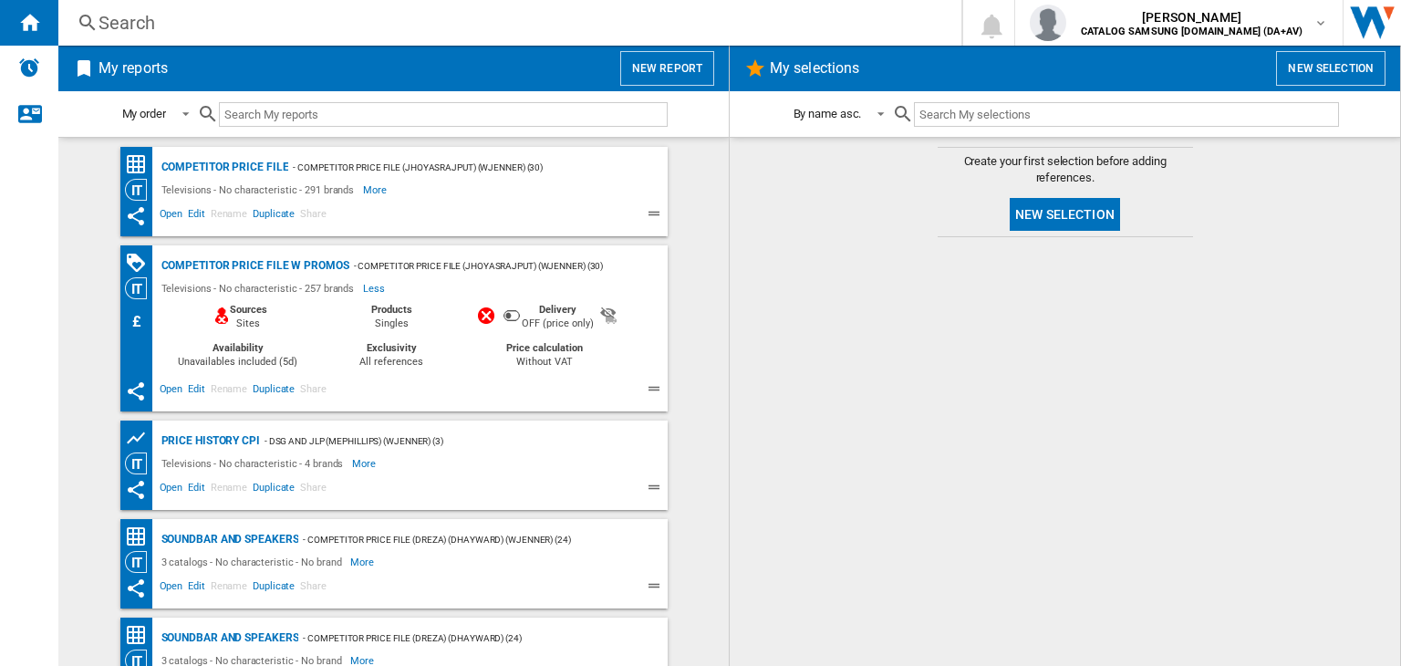
click at [746, 293] on md-content "Create your first selection before adding references. New selection" at bounding box center [1065, 401] width 670 height 529
click at [706, 308] on md-content "Competitor price file - Competitor price file (jhoyasrajput) (wjenner) (30) Tel…" at bounding box center [393, 401] width 670 height 529
